Goal: Navigation & Orientation: Find specific page/section

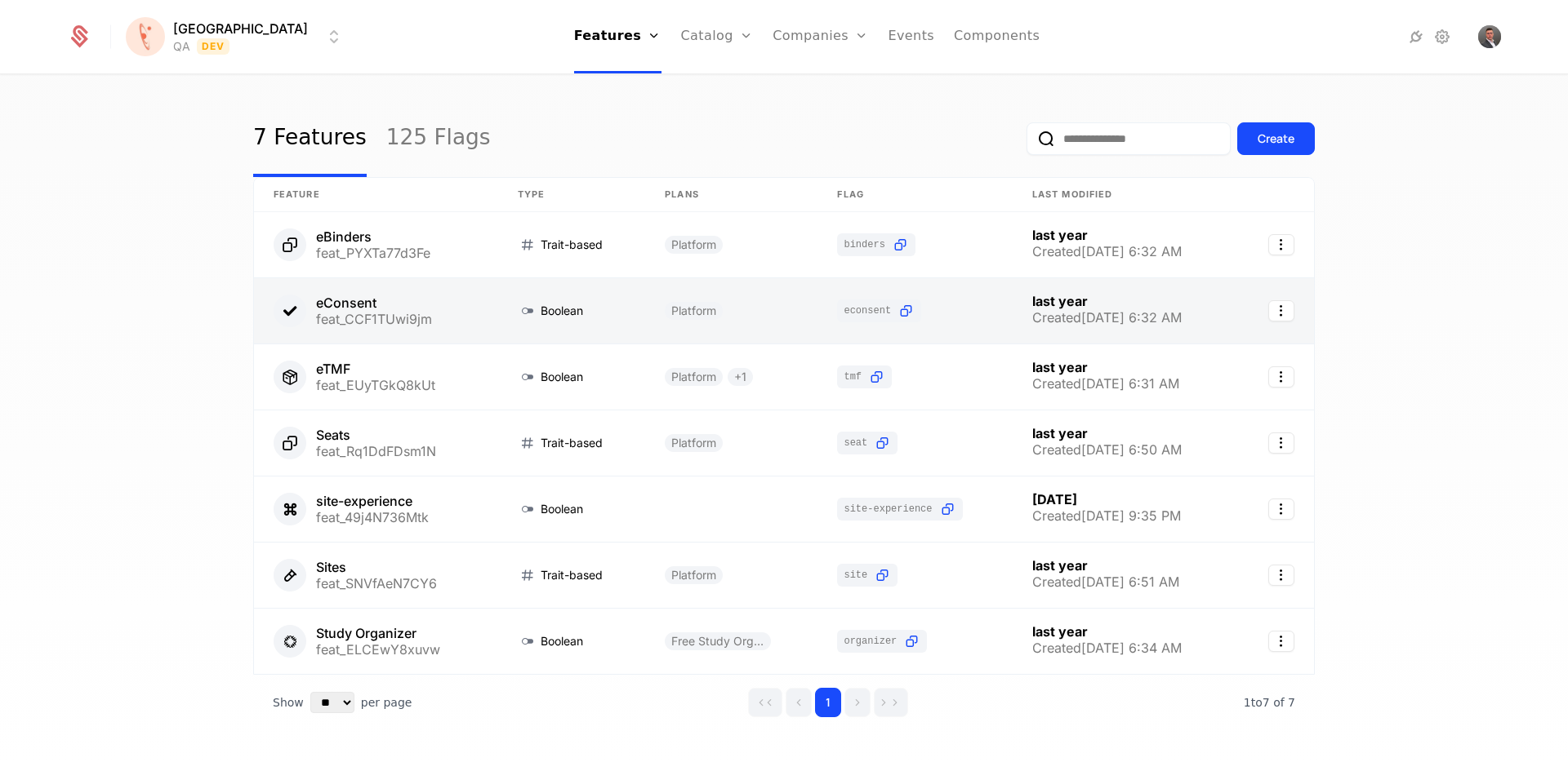
scroll to position [3, 0]
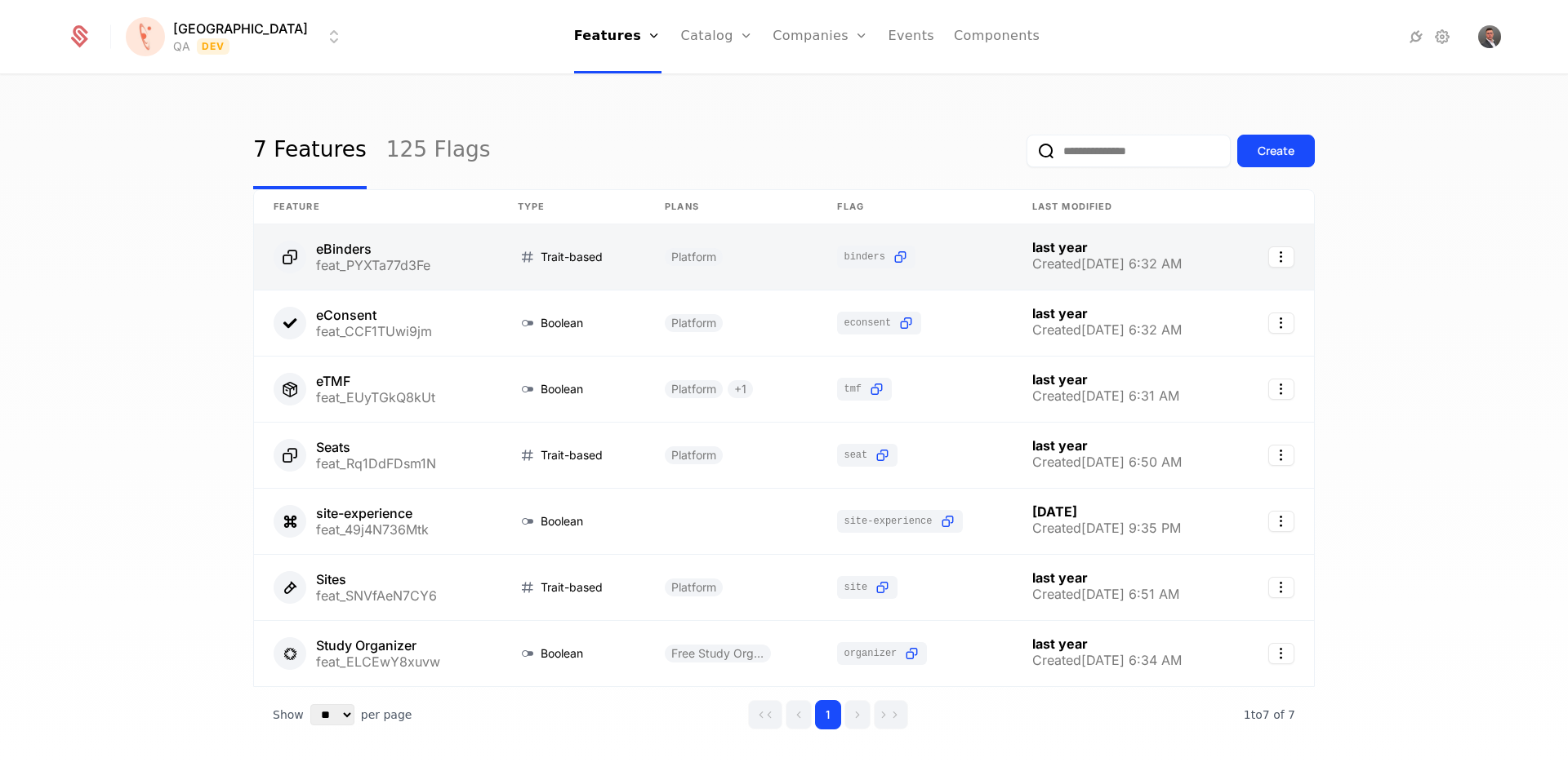
click at [467, 256] on link at bounding box center [376, 257] width 244 height 66
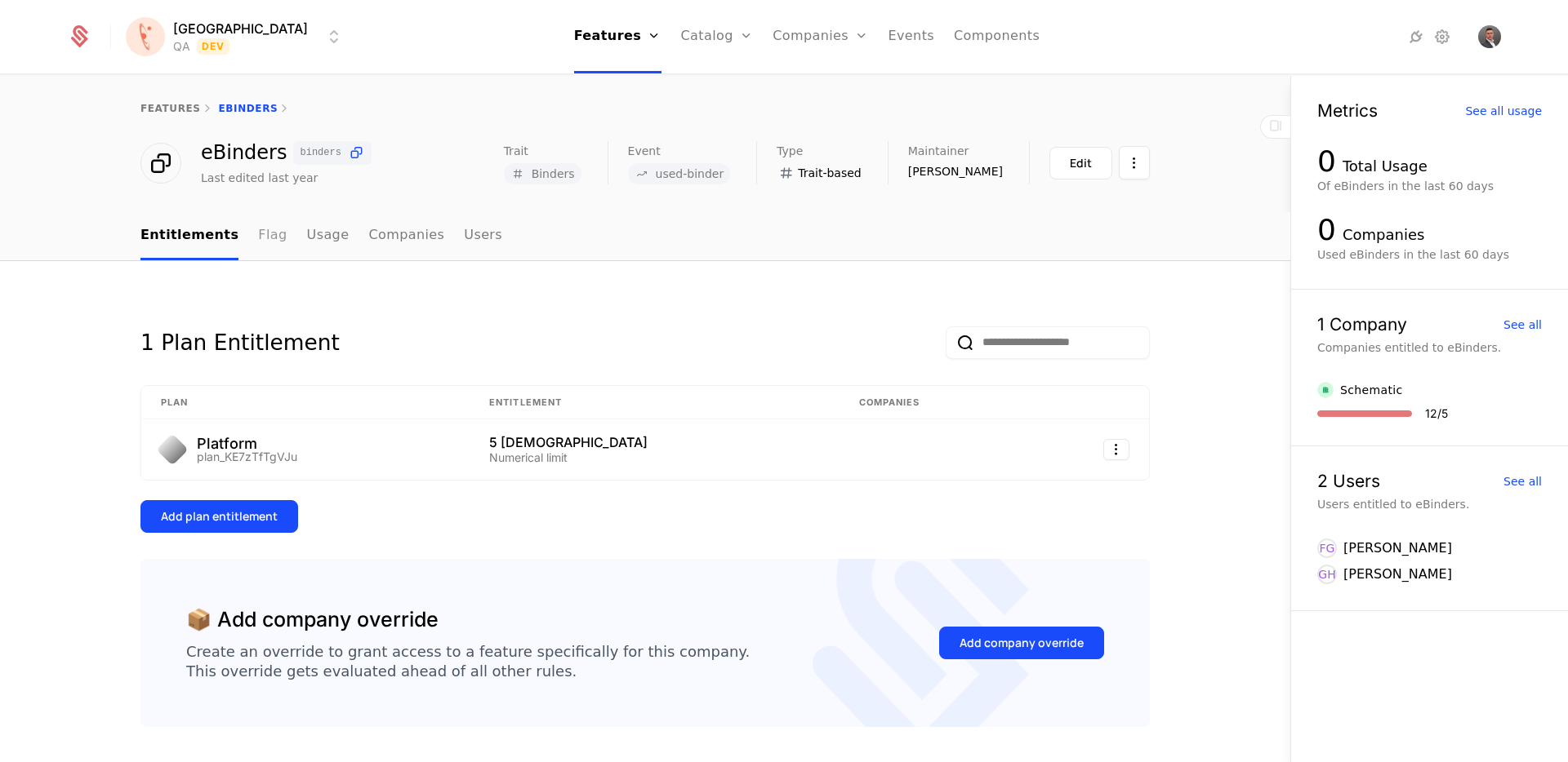
click at [261, 237] on link "Flag" at bounding box center [272, 236] width 29 height 48
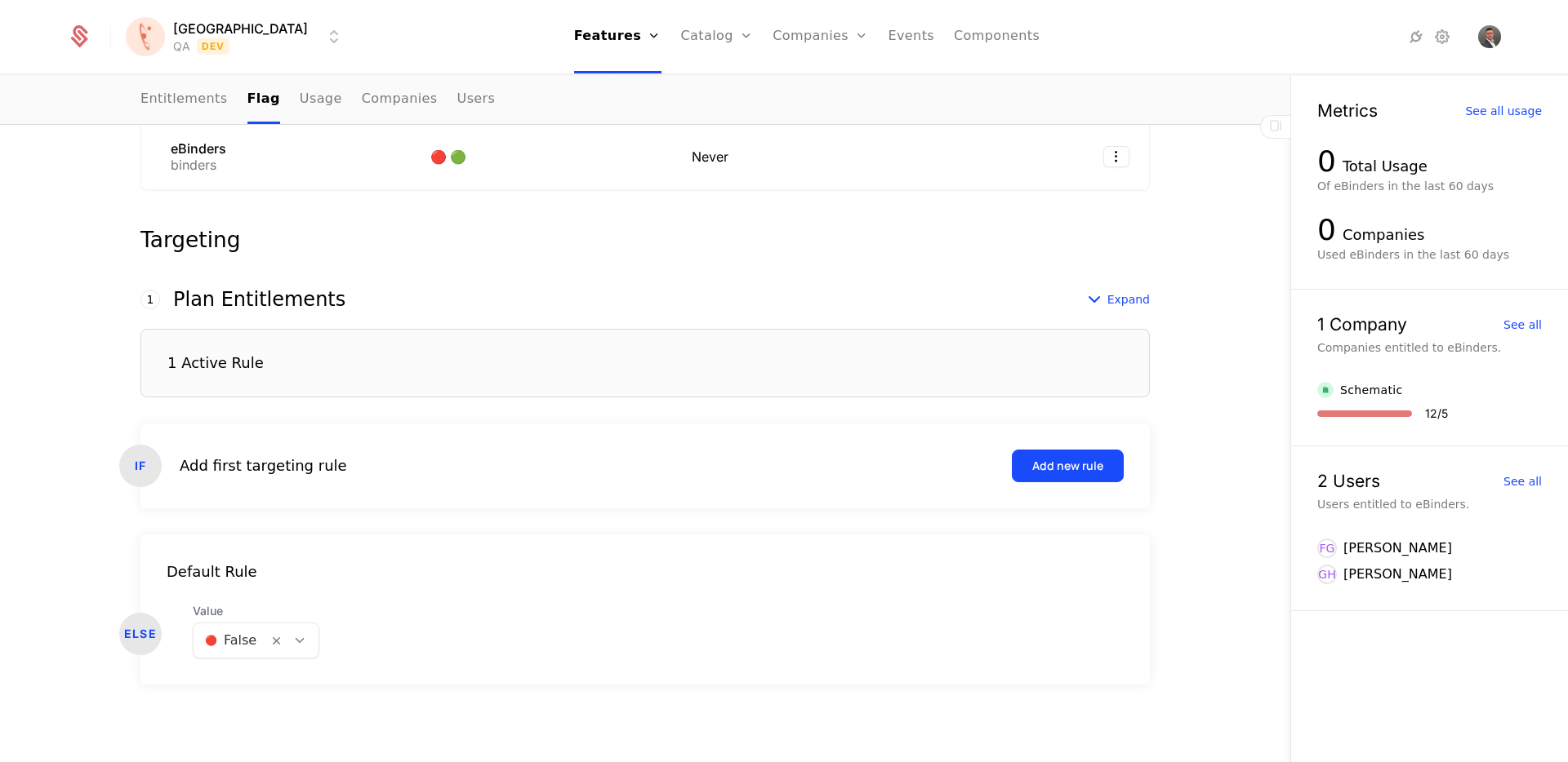
scroll to position [311, 0]
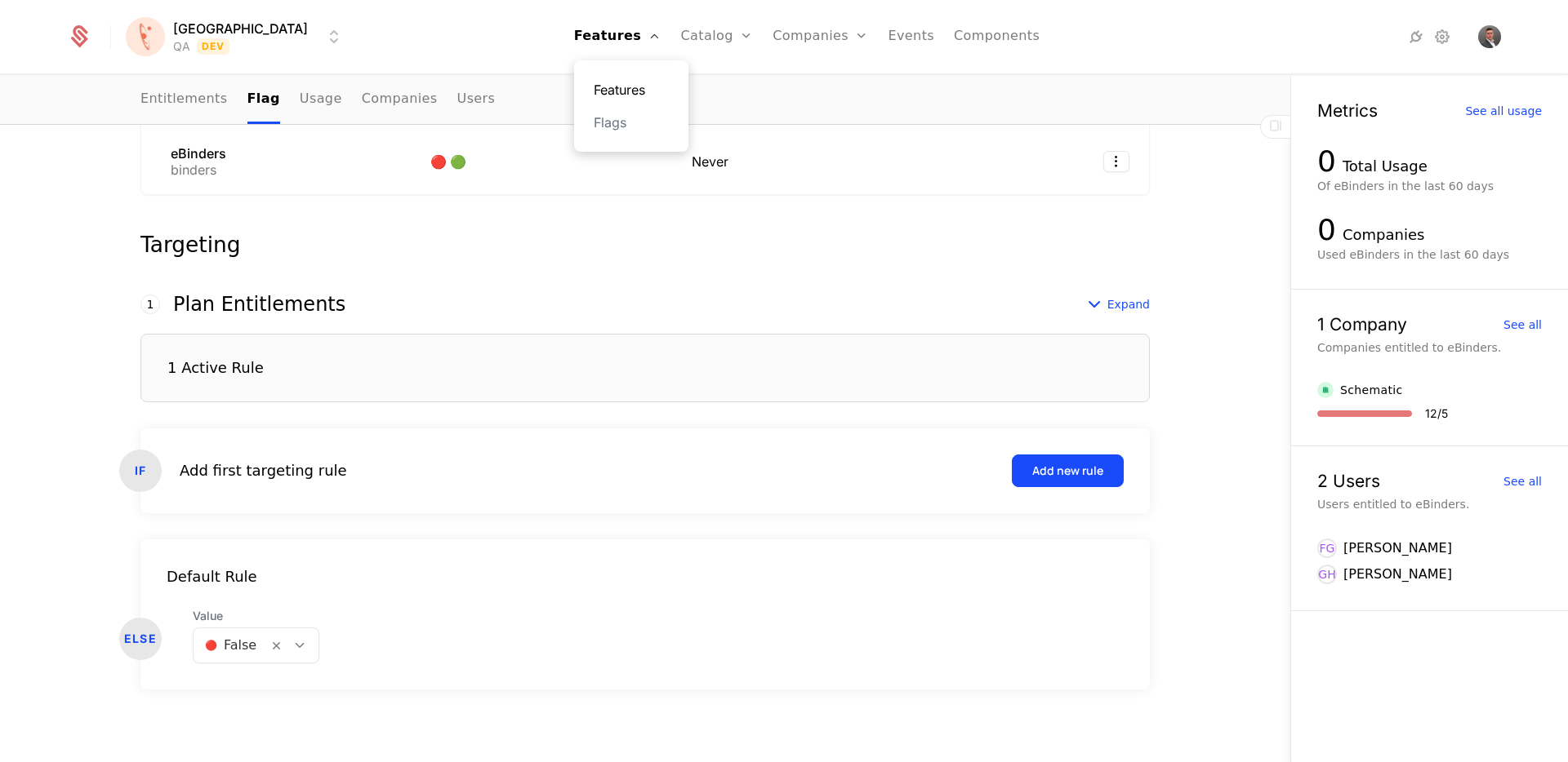
click at [594, 89] on link "Features" at bounding box center [630, 90] width 75 height 19
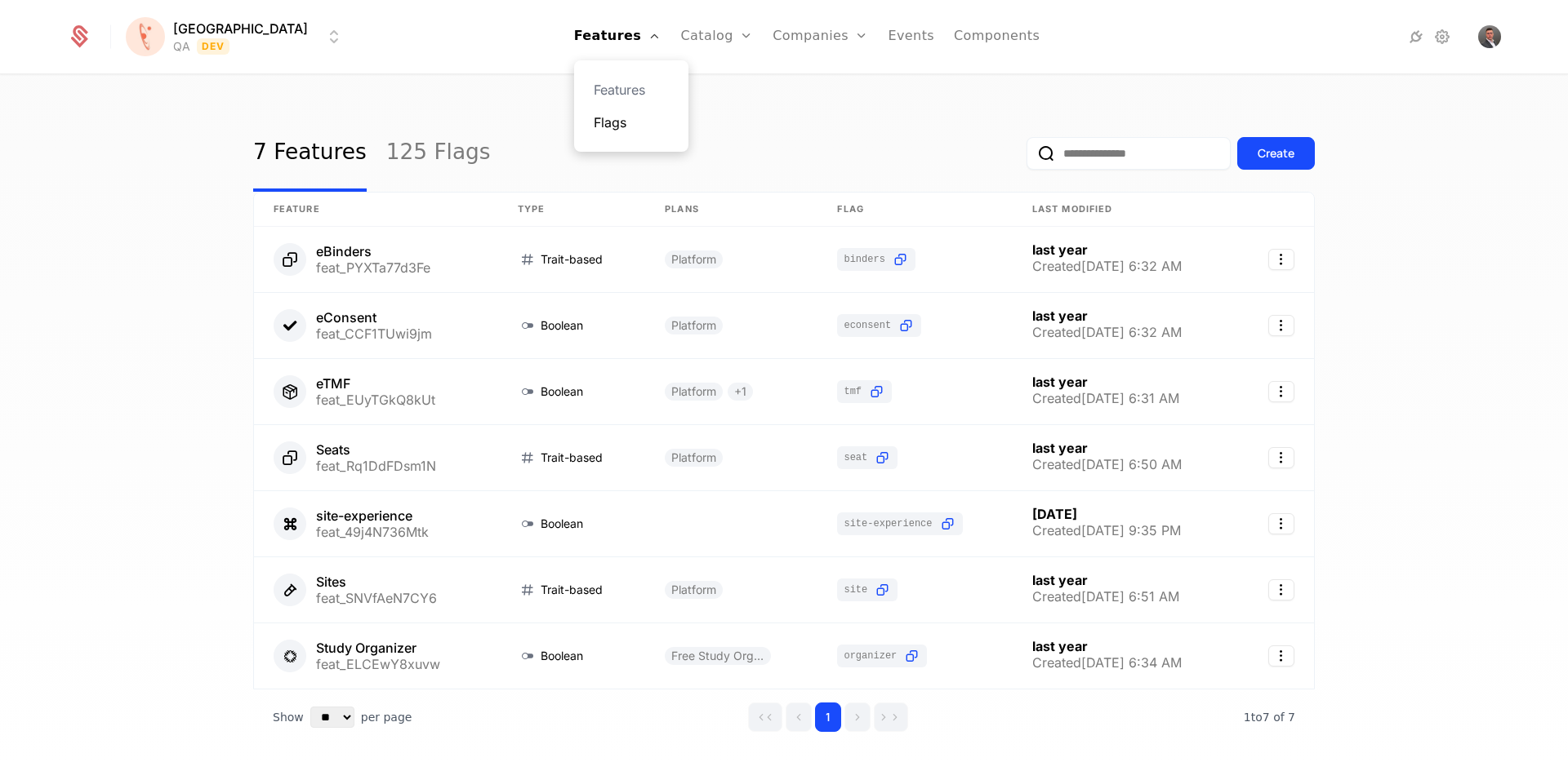
click at [593, 129] on link "Flags" at bounding box center [630, 122] width 75 height 19
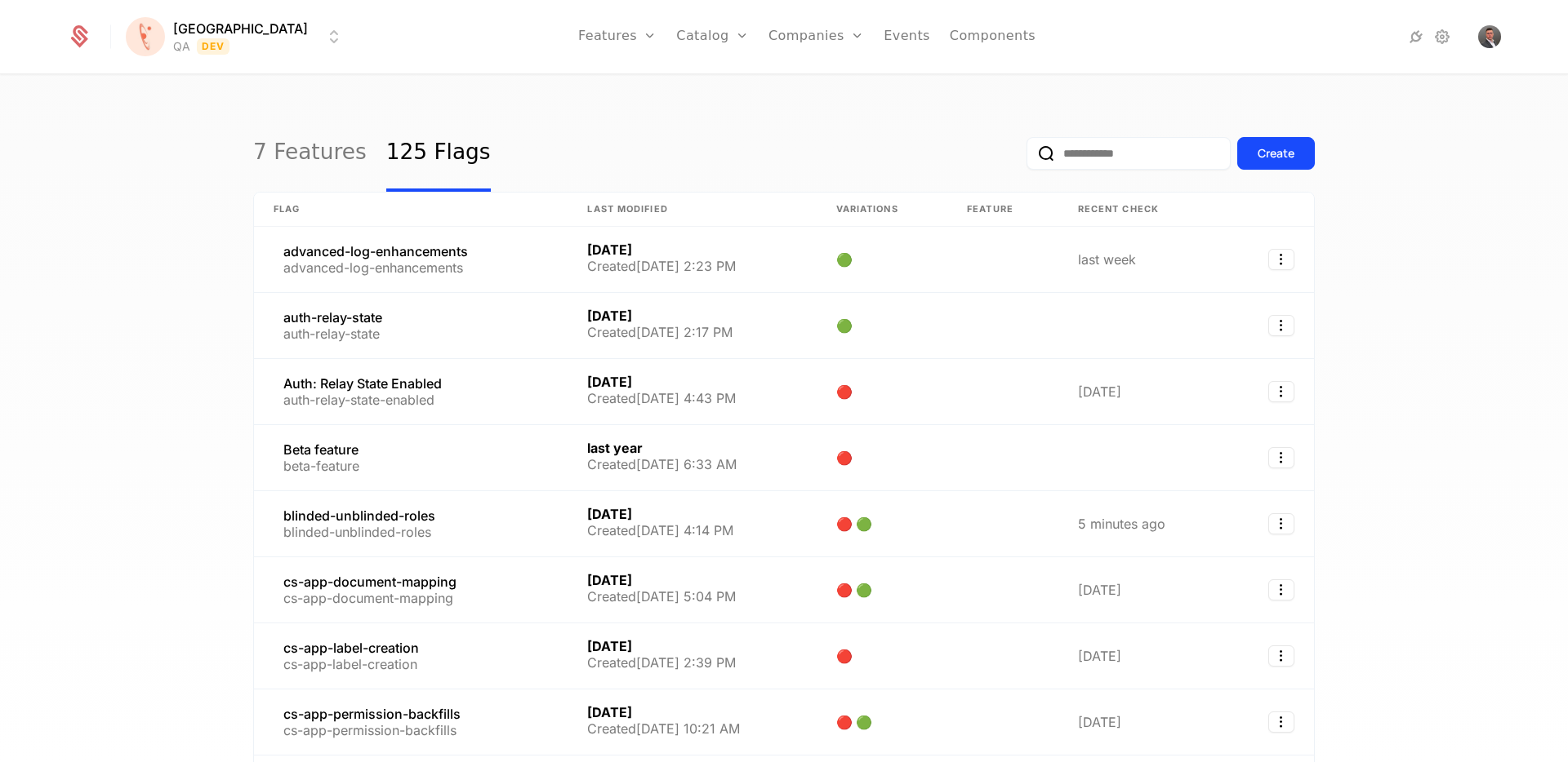
click at [155, 257] on div "7 Features 125 Flags Create Flag Last Modified Variations Feature Recent check …" at bounding box center [784, 424] width 1568 height 696
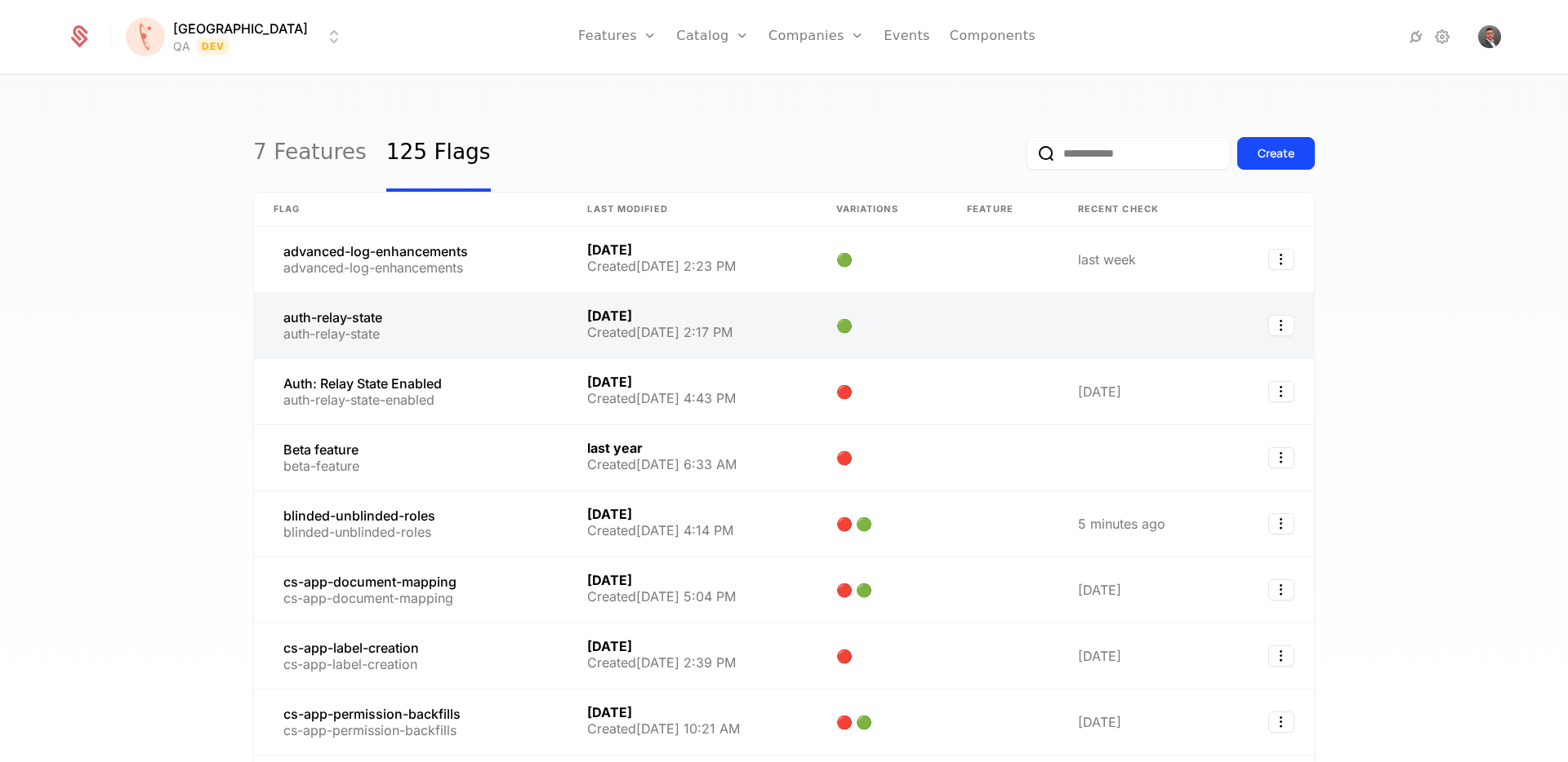
click at [405, 328] on link at bounding box center [410, 325] width 313 height 66
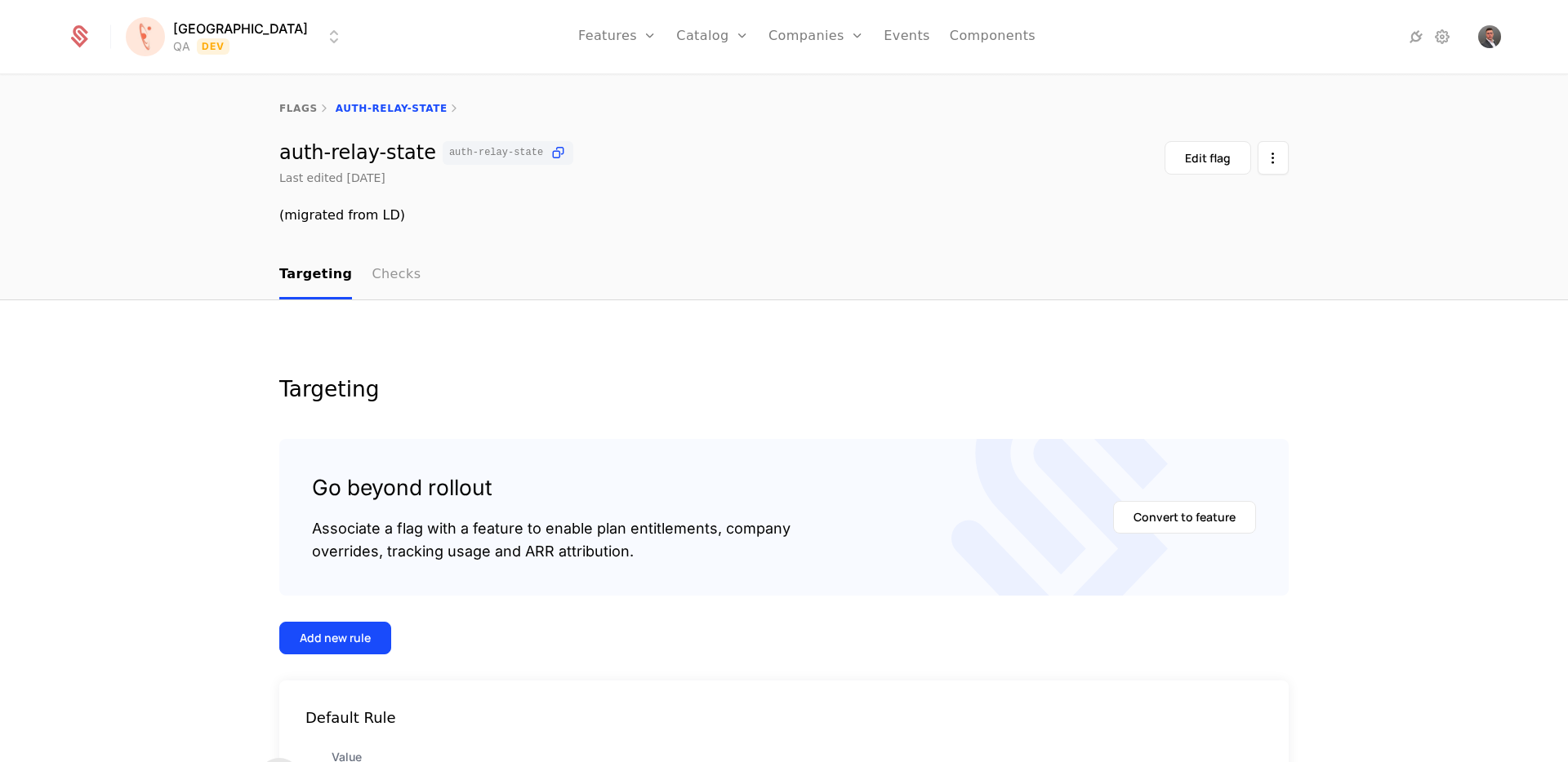
click at [395, 280] on link "Checks" at bounding box center [395, 275] width 49 height 48
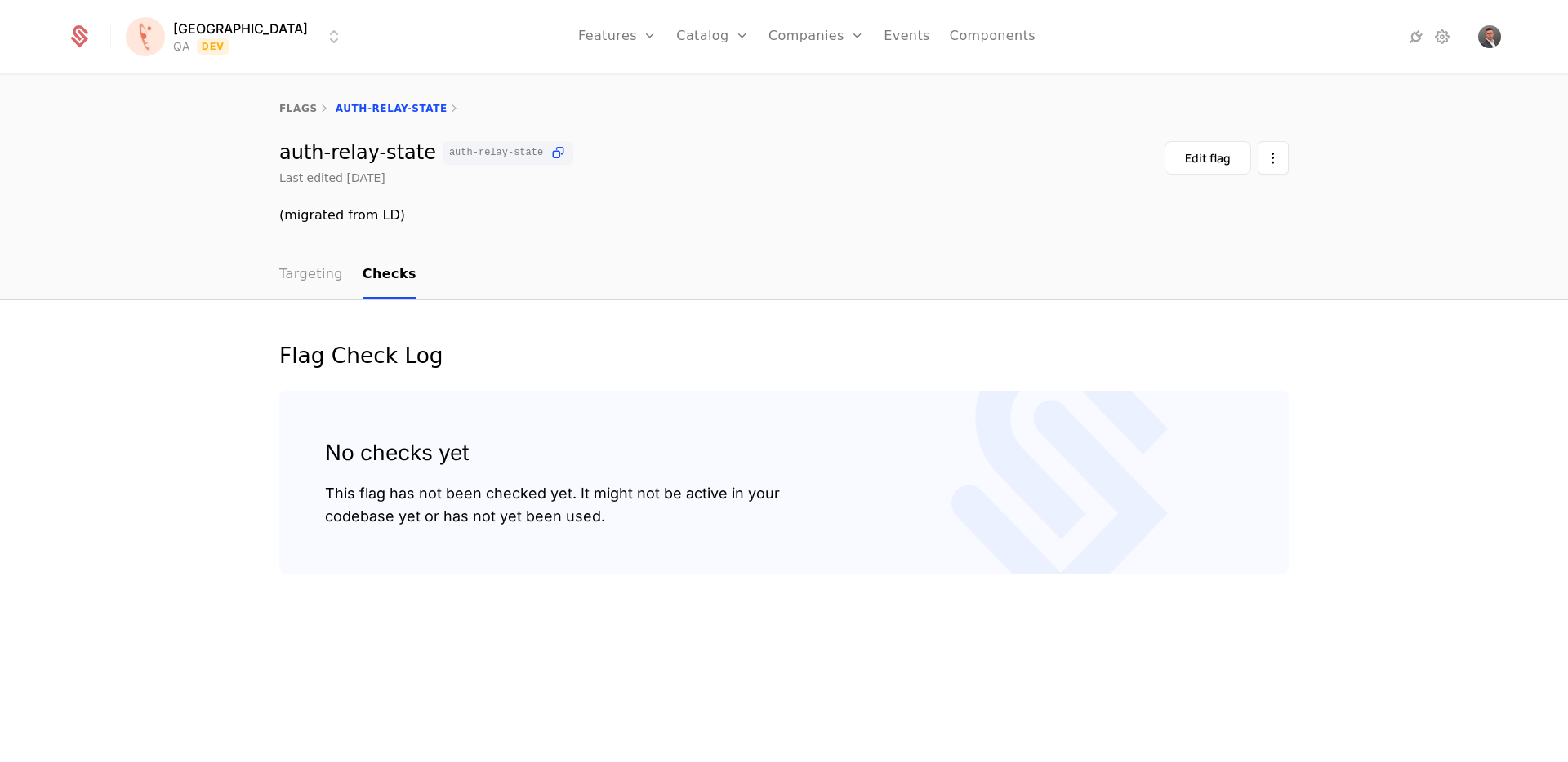
click at [319, 278] on link "Targeting" at bounding box center [310, 275] width 64 height 48
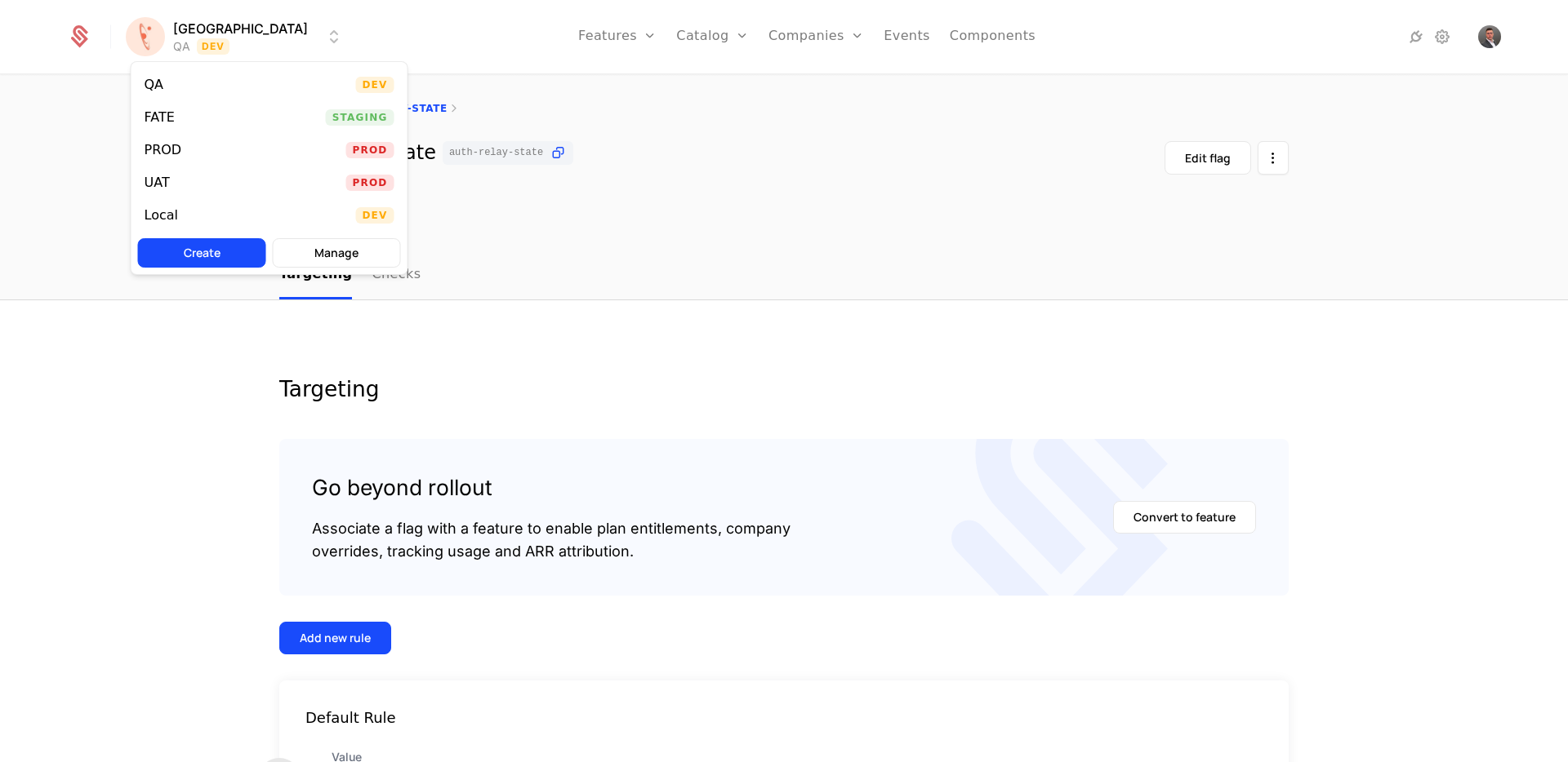
click at [249, 35] on html "[PERSON_NAME] QA Dev Features Features Flags Catalog Plans Add Ons Credits Conf…" at bounding box center [784, 381] width 1568 height 762
click at [658, 260] on html "[PERSON_NAME] QA Dev Features Features Flags Catalog Plans Add Ons Credits Conf…" at bounding box center [784, 381] width 1568 height 762
